Goal: Go to known website: Go to known website

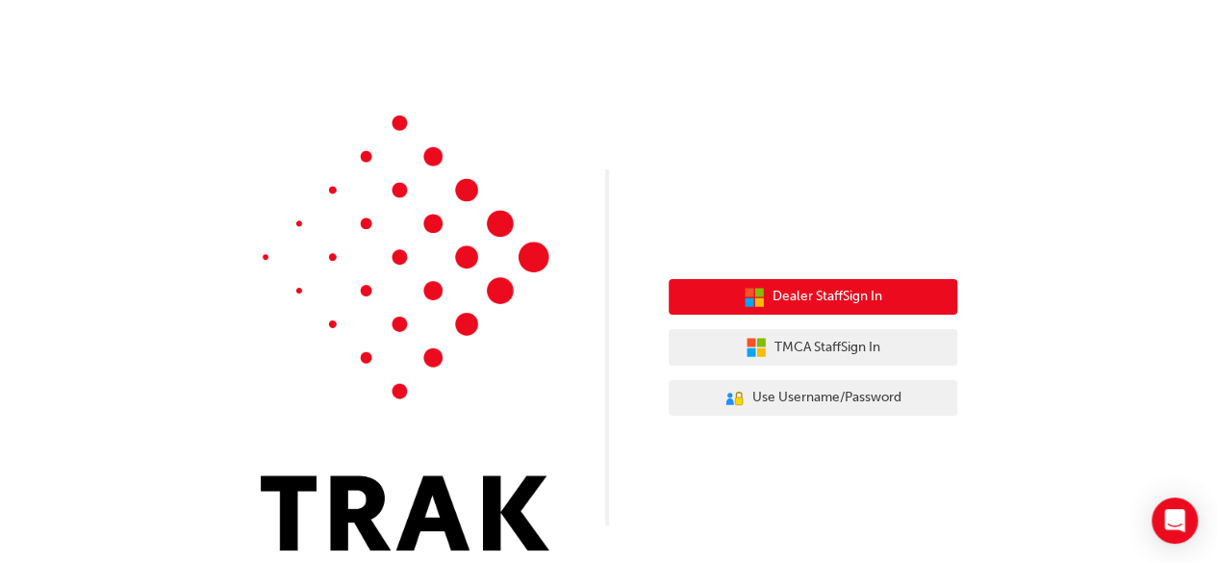
click at [805, 297] on span "Dealer Staff Sign In" at bounding box center [828, 297] width 110 height 22
drag, startPoint x: 861, startPoint y: 307, endPoint x: 876, endPoint y: 138, distance: 170.0
click at [876, 138] on div "Dealer Staff Sign In TMCA Staff Sign In User Authentication Icon - Blue Person,…" at bounding box center [608, 289] width 1217 height 579
click at [794, 294] on span "Dealer Staff Sign In" at bounding box center [828, 297] width 110 height 22
click at [821, 302] on span "Dealer Staff Sign In" at bounding box center [828, 297] width 110 height 22
